Goal: Task Accomplishment & Management: Use online tool/utility

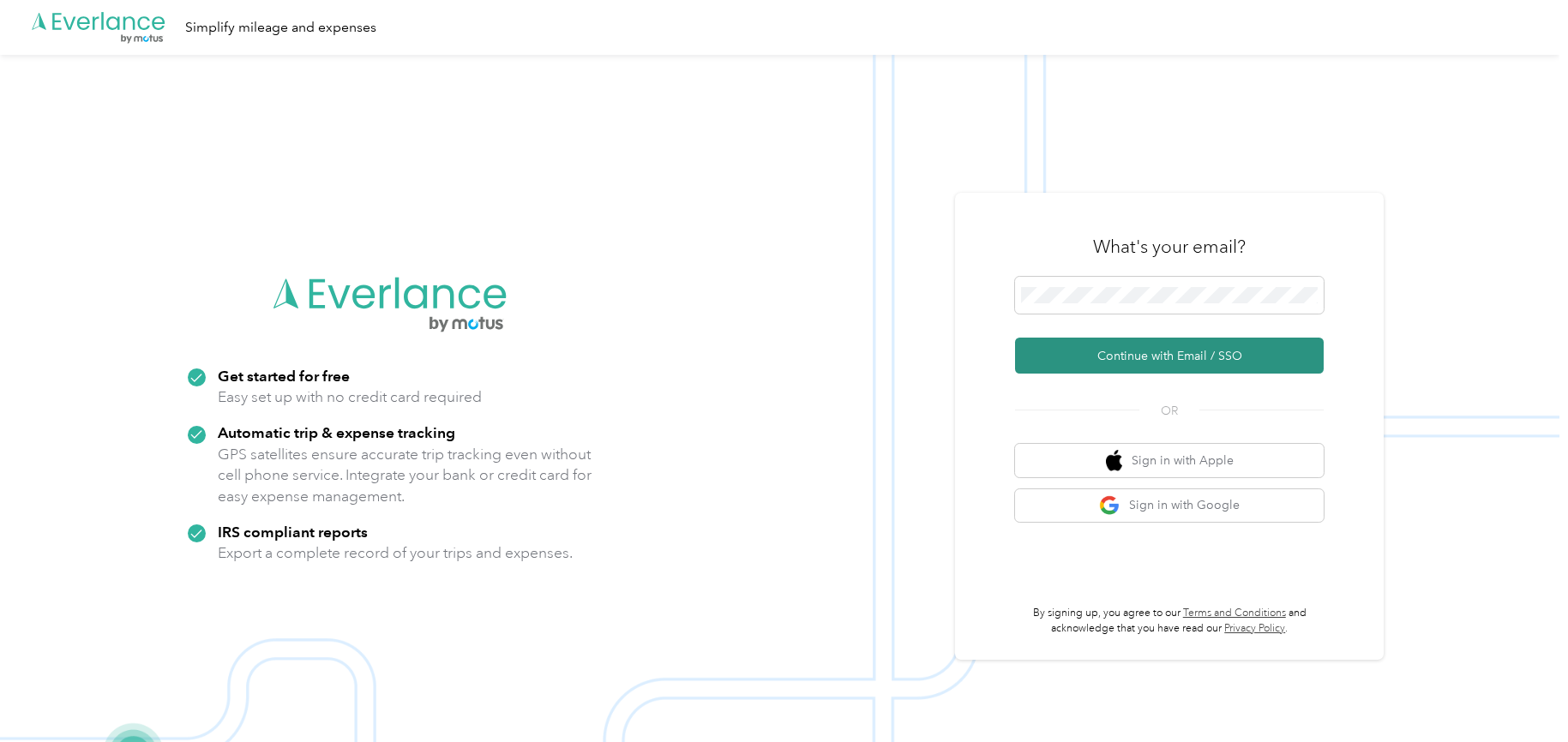
click at [1088, 364] on button "Continue with Email / SSO" at bounding box center [1169, 356] width 309 height 36
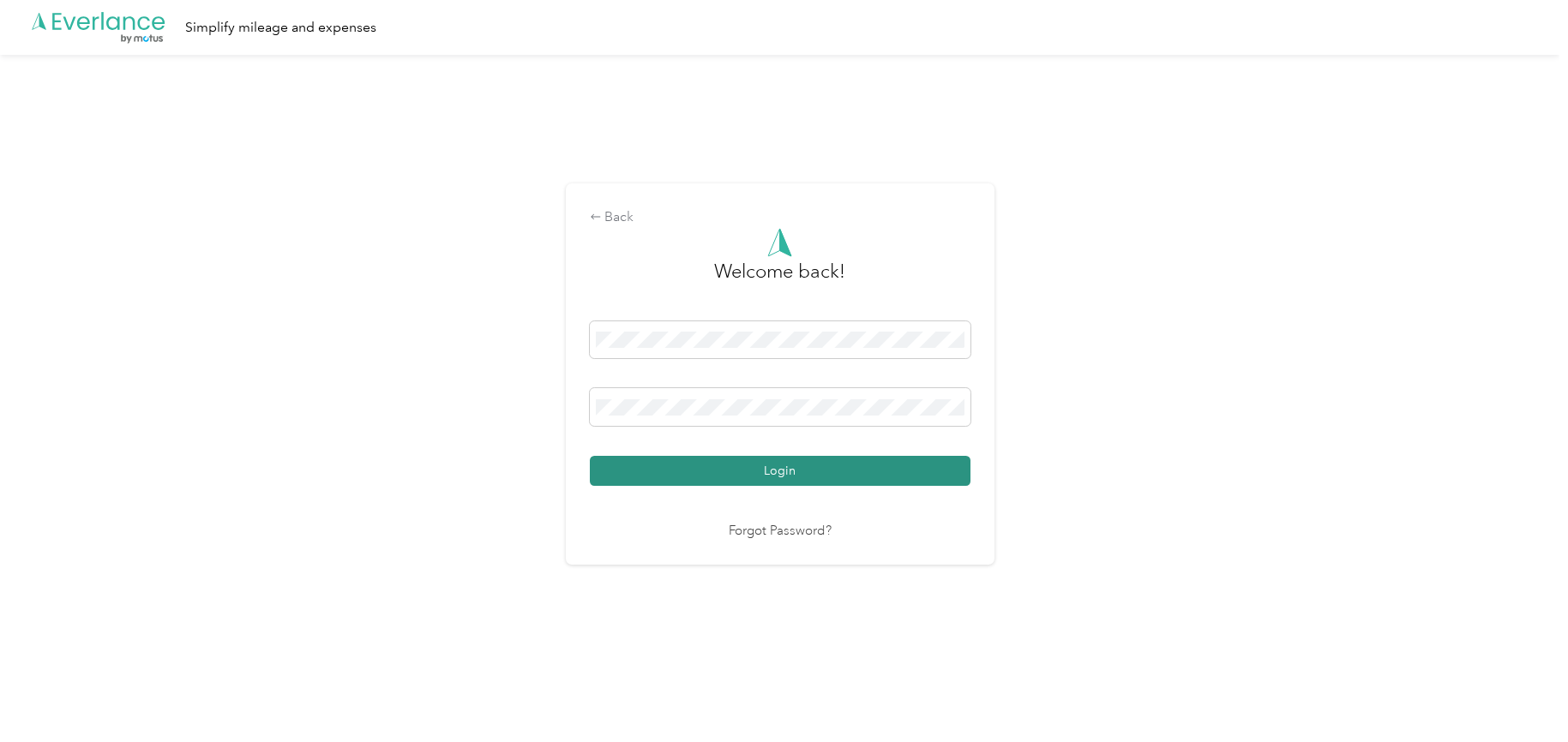
click at [746, 474] on button "Login" at bounding box center [780, 471] width 380 height 30
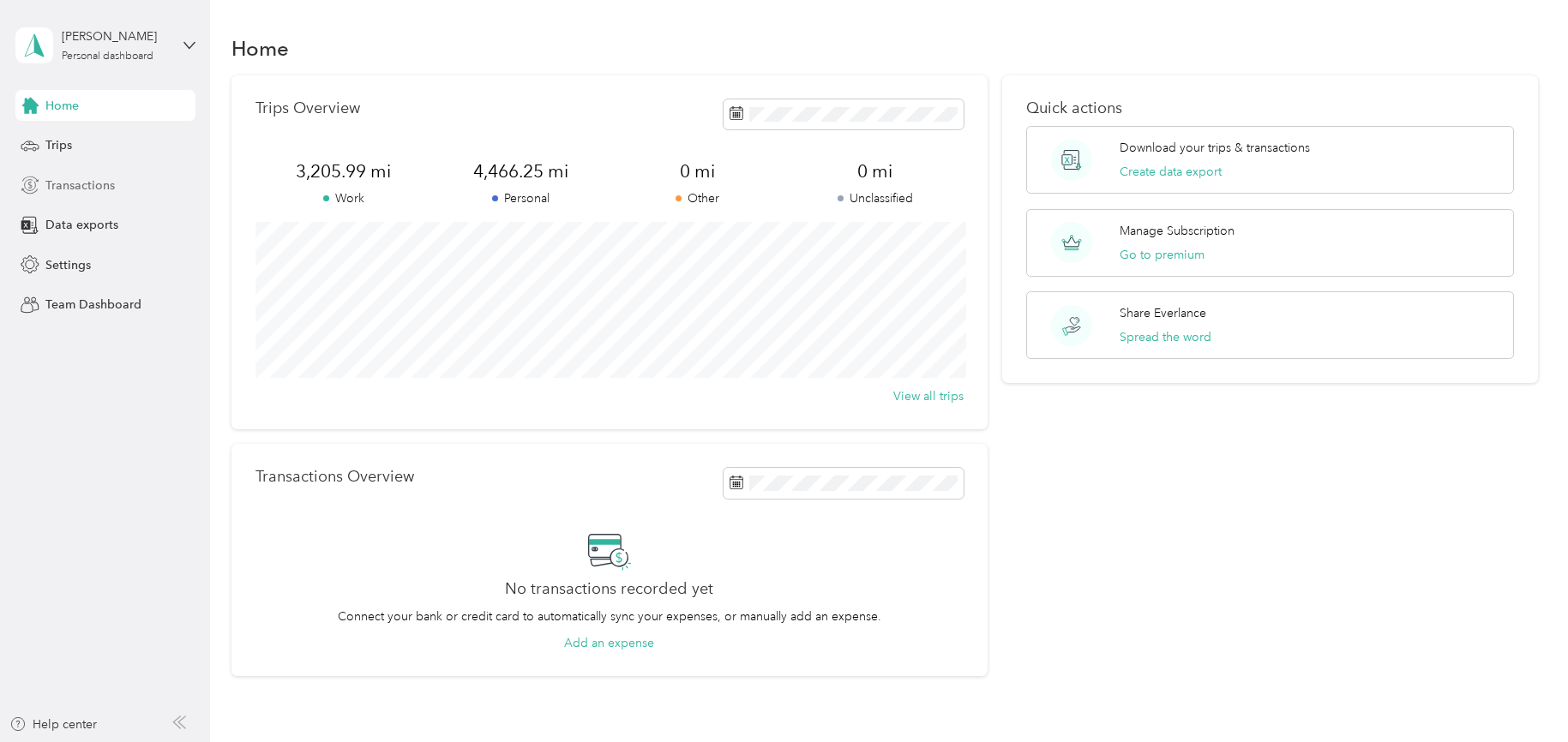
click at [85, 173] on div "Transactions" at bounding box center [106, 185] width 180 height 31
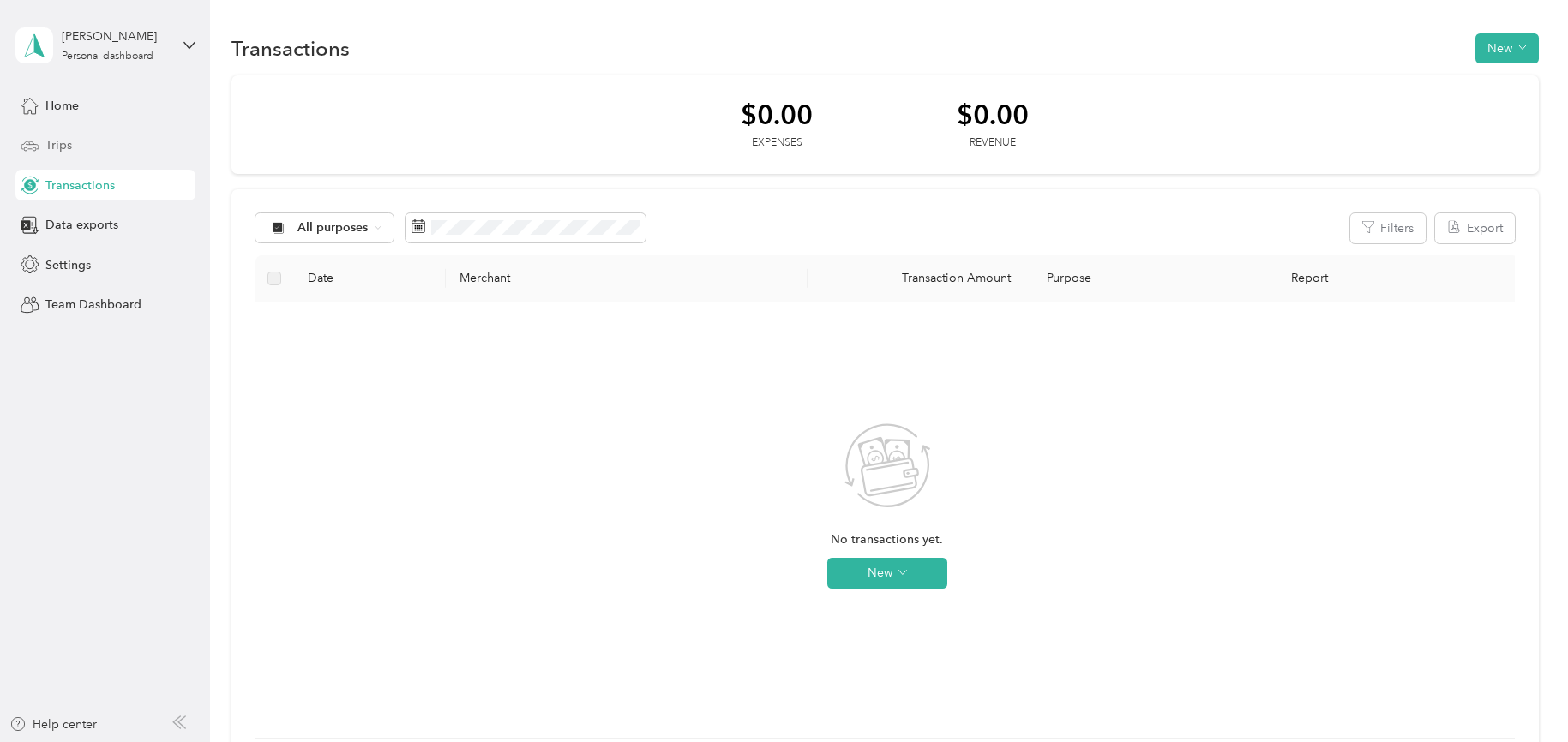
click at [65, 139] on span "Trips" at bounding box center [59, 145] width 26 height 18
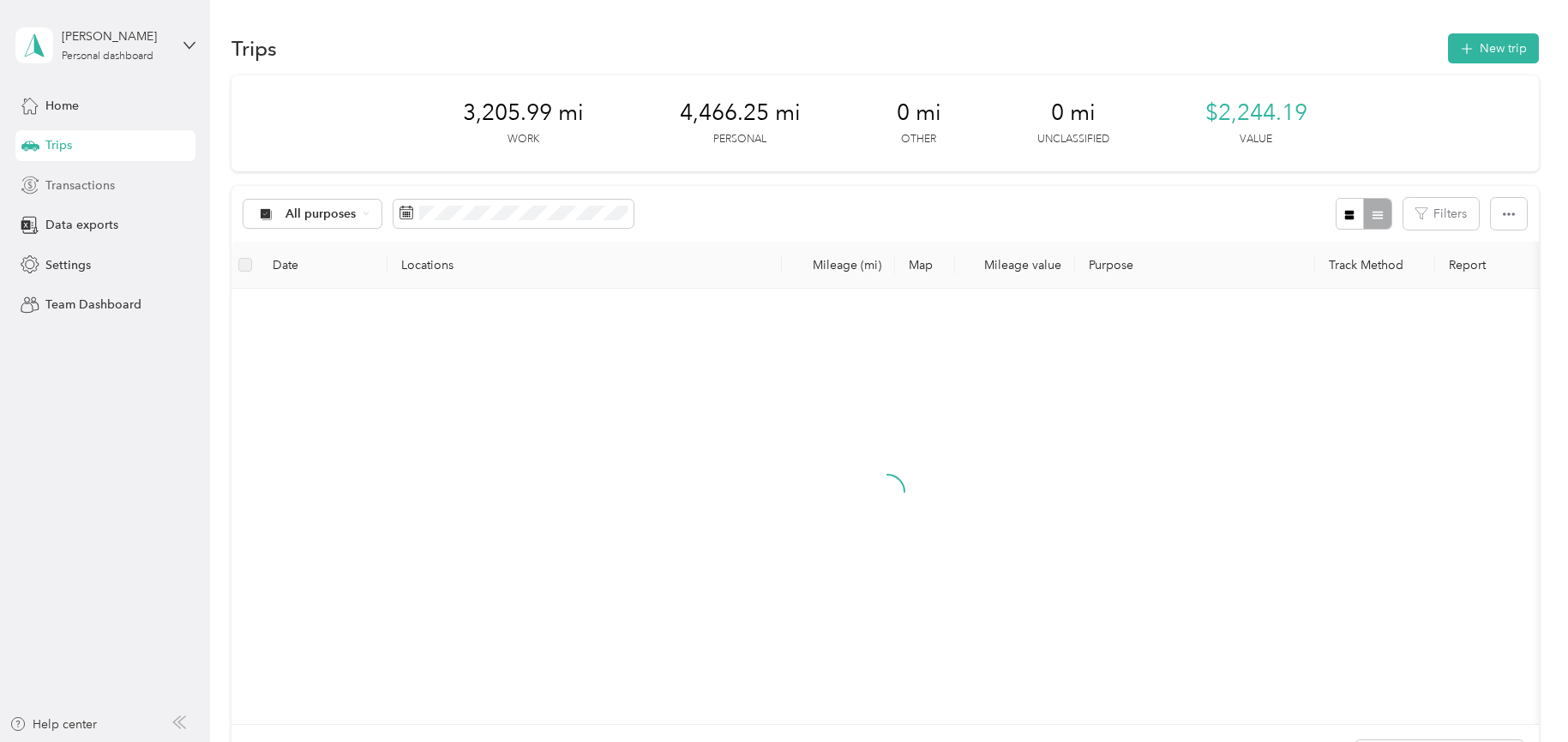
click at [78, 188] on span "Transactions" at bounding box center [80, 186] width 70 height 18
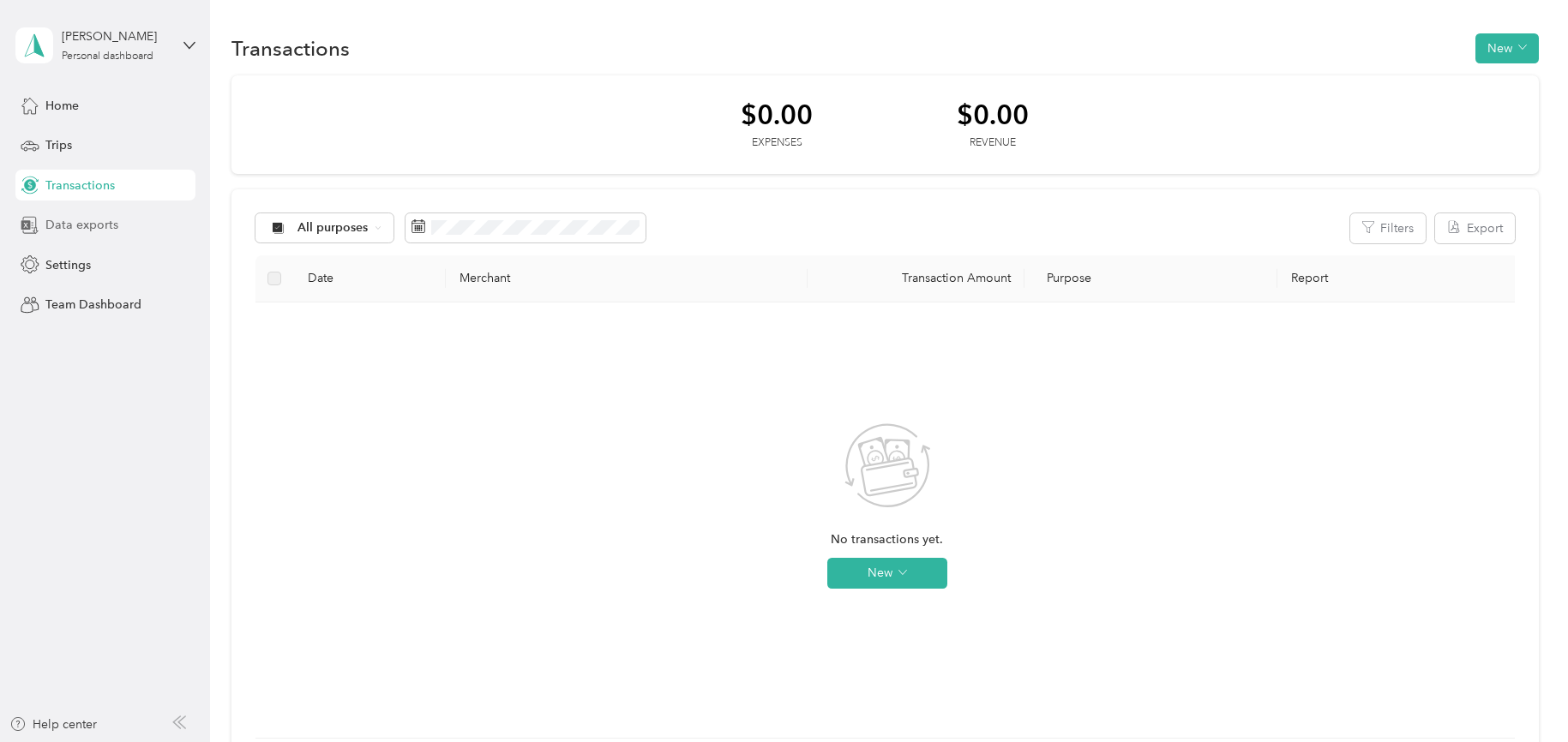
click at [64, 220] on span "Data exports" at bounding box center [82, 224] width 73 height 18
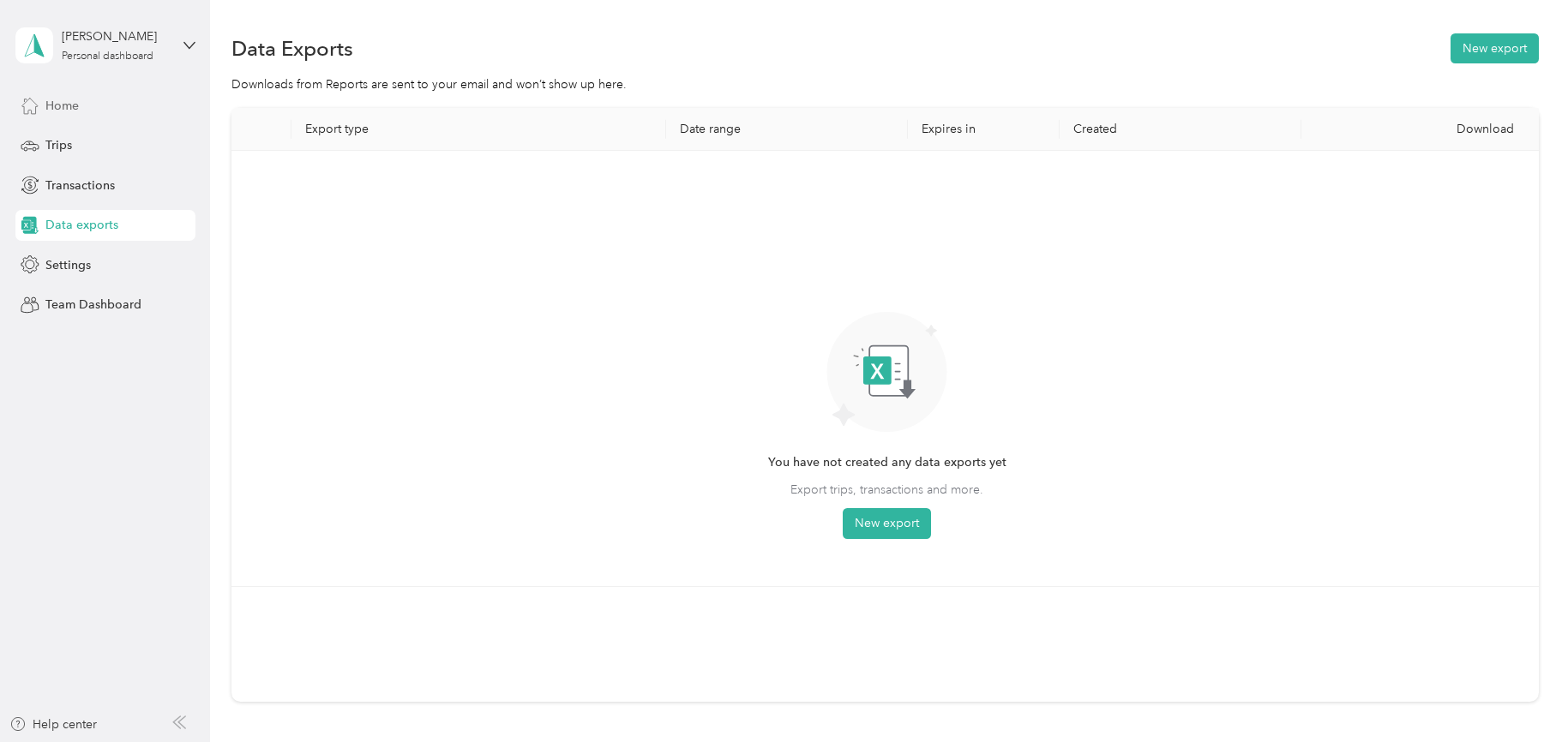
click at [76, 109] on span "Home" at bounding box center [63, 106] width 33 height 18
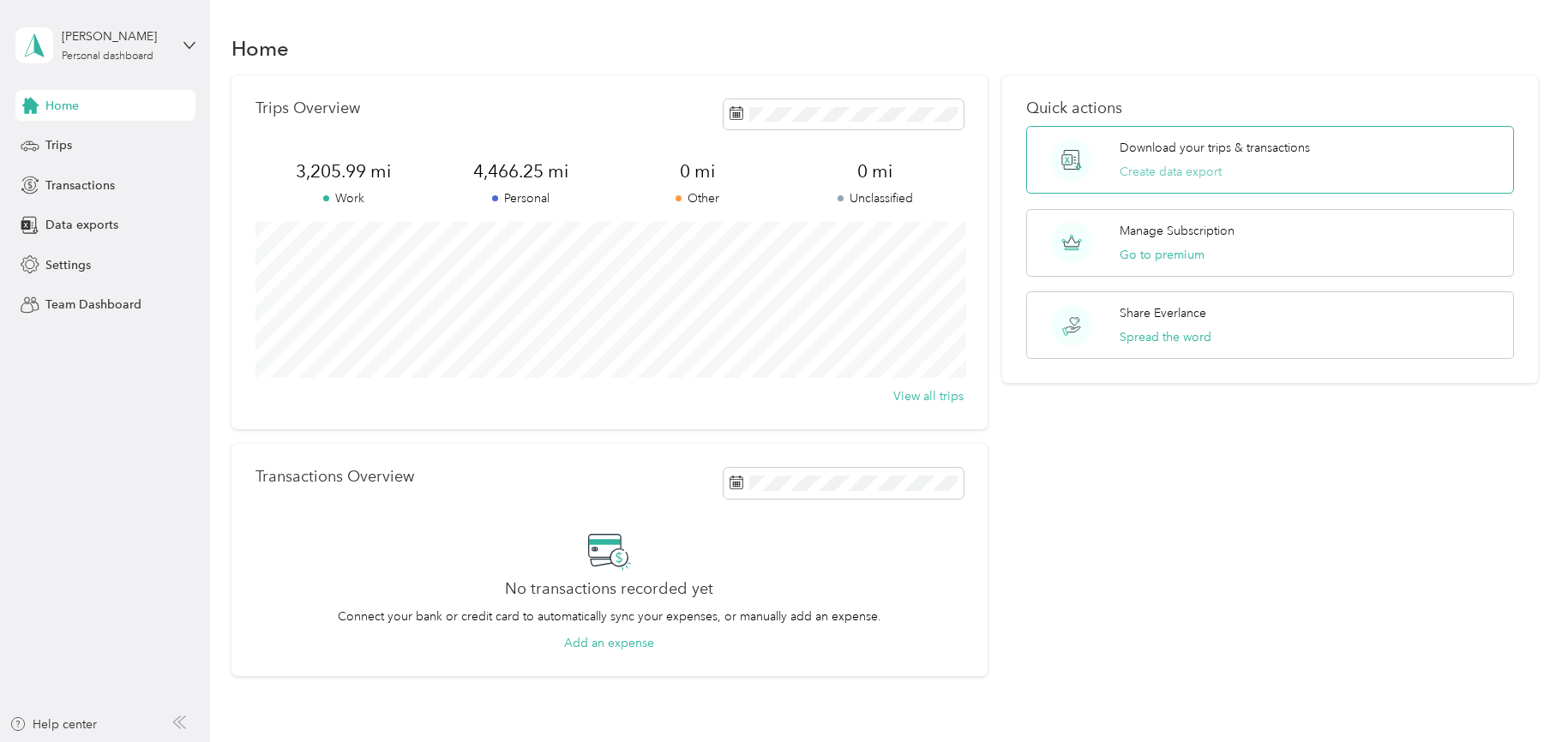
click at [1171, 173] on button "Create data export" at bounding box center [1171, 172] width 102 height 18
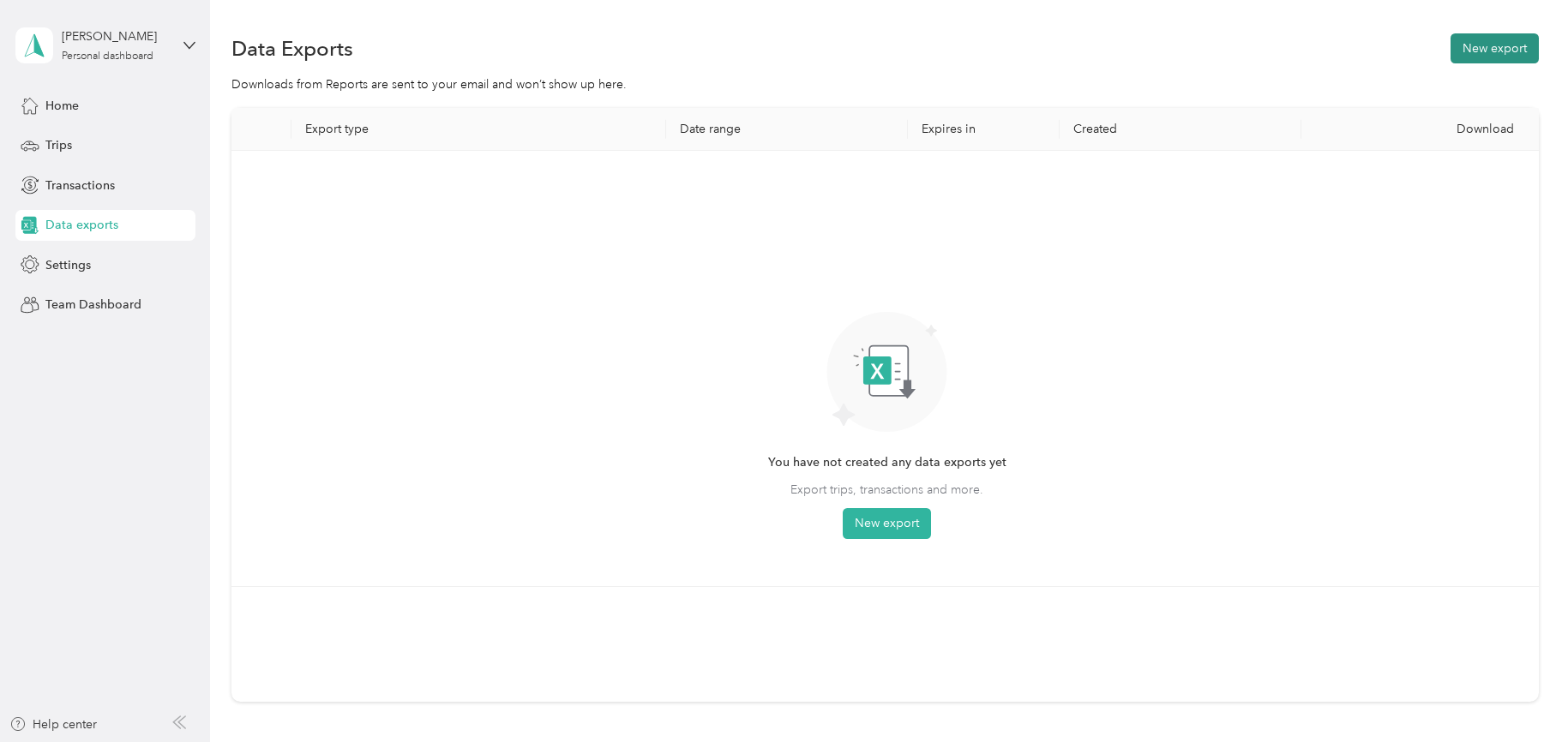
click at [1513, 49] on button "New export" at bounding box center [1494, 48] width 88 height 30
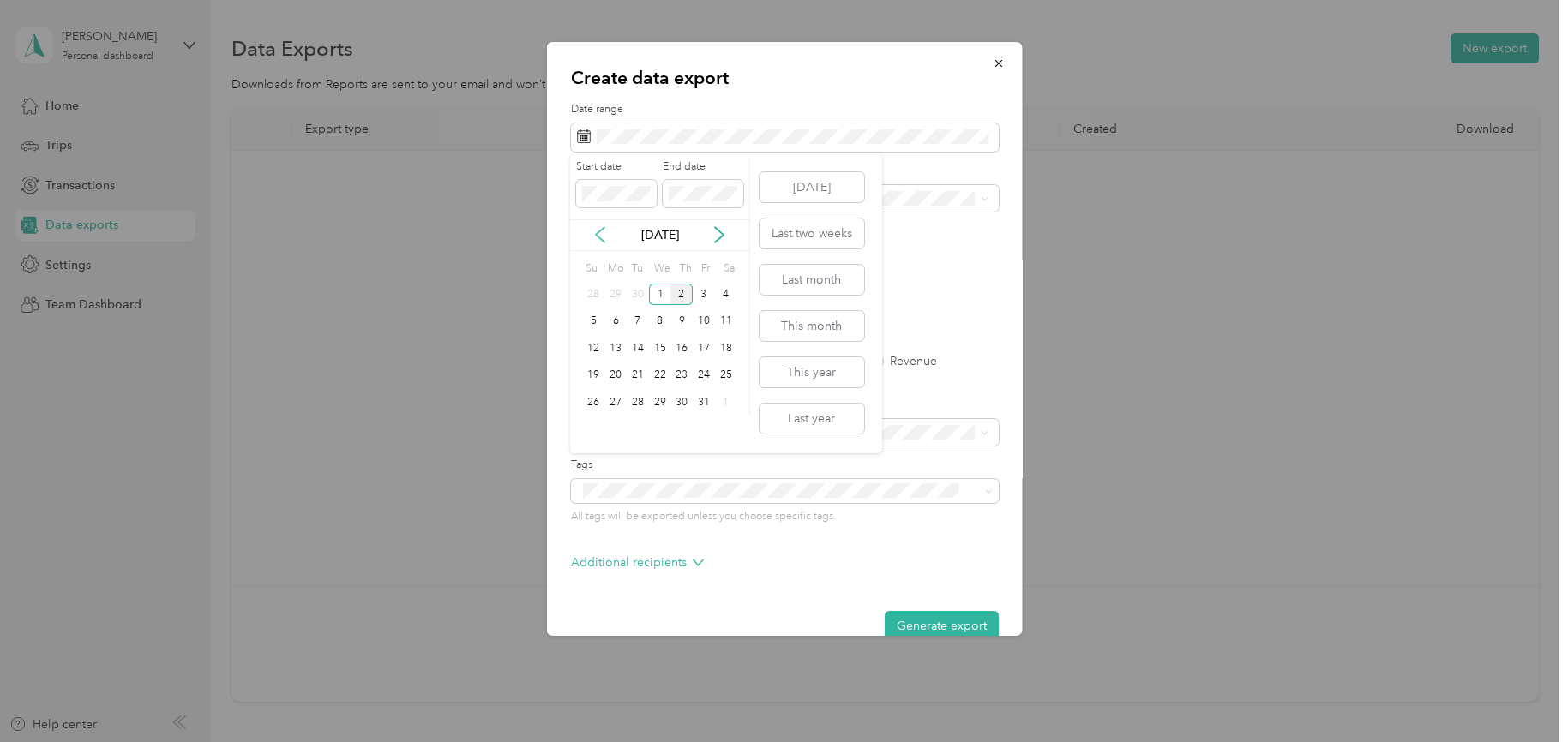
click at [597, 239] on icon at bounding box center [600, 234] width 17 height 17
click at [612, 290] on div "1" at bounding box center [615, 294] width 22 height 21
click at [639, 402] on div "30" at bounding box center [637, 402] width 22 height 21
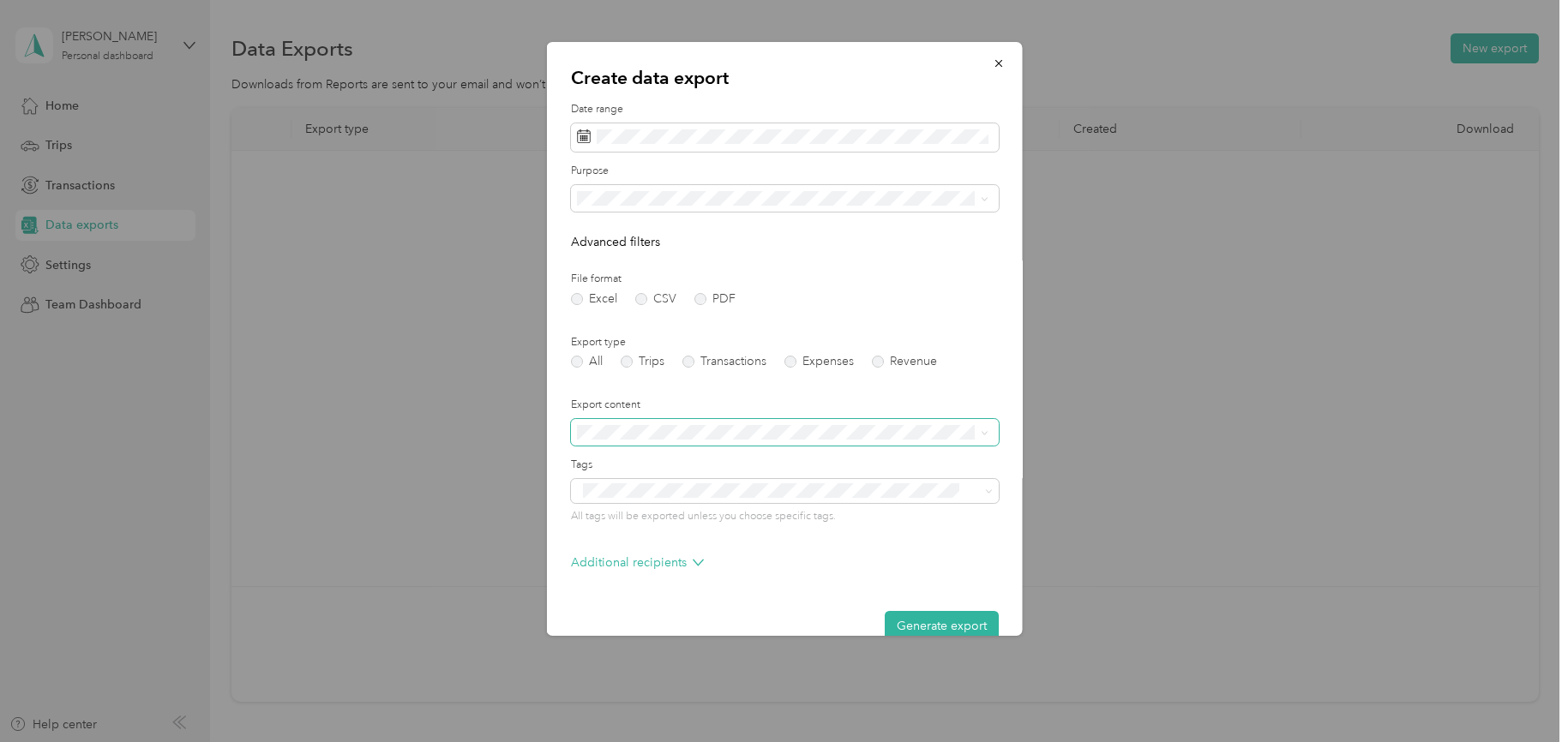
click at [986, 432] on icon at bounding box center [983, 433] width 8 height 8
click at [953, 496] on li "Summary and full list" at bounding box center [781, 489] width 423 height 30
click at [948, 620] on button "Generate export" at bounding box center [940, 626] width 114 height 30
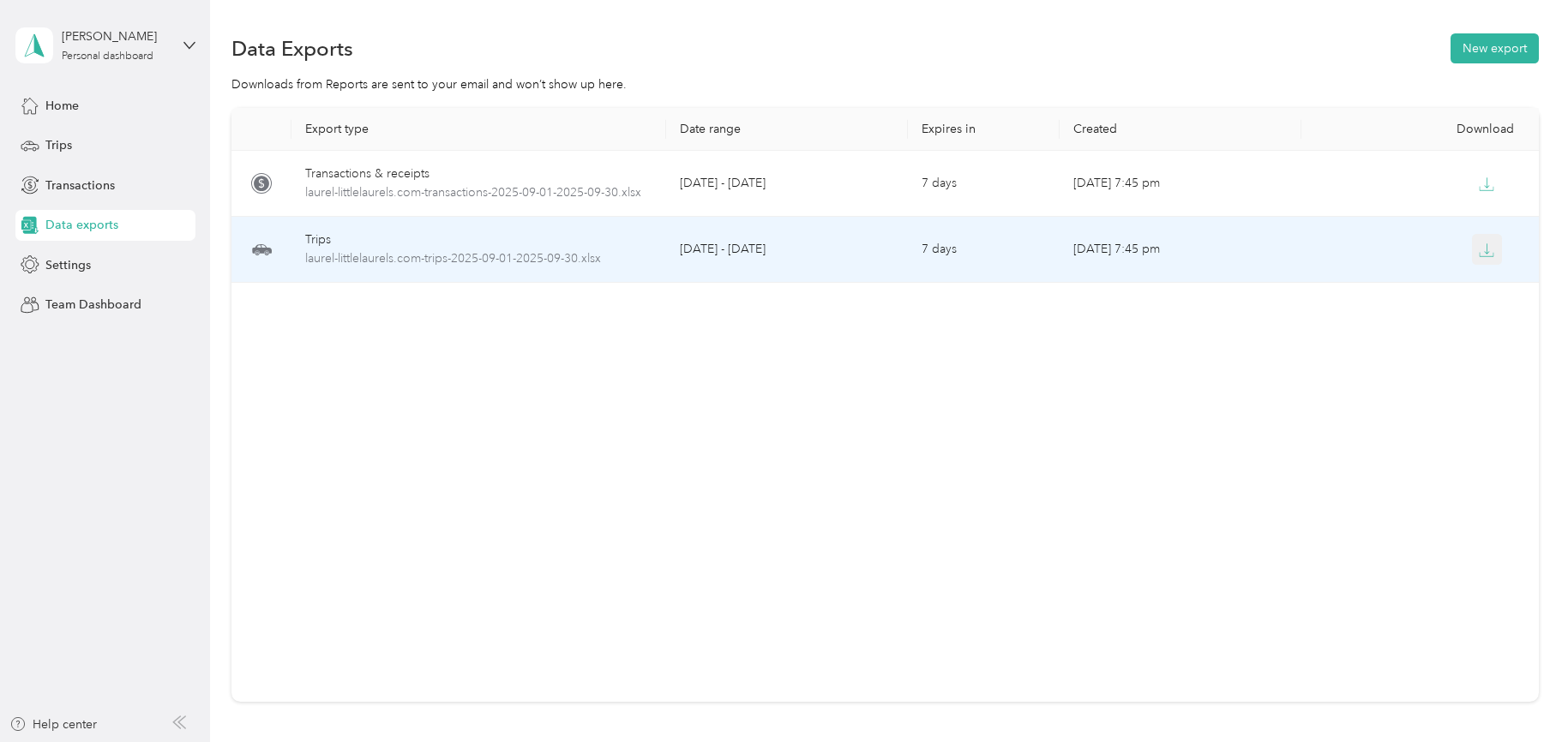
click at [1495, 249] on button "button" at bounding box center [1487, 249] width 31 height 31
